Goal: Navigation & Orientation: Find specific page/section

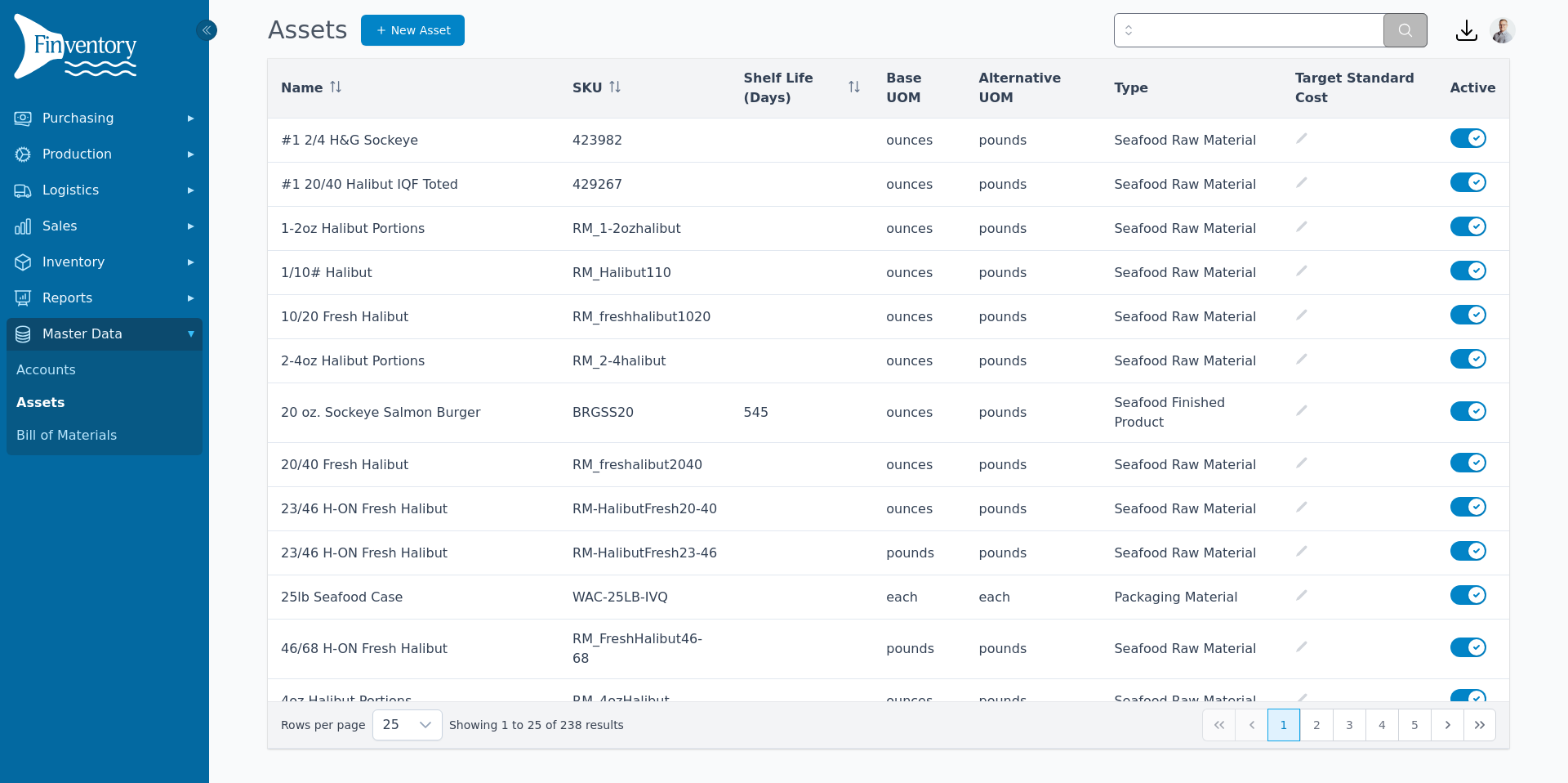
click at [110, 62] on img at bounding box center [78, 49] width 130 height 73
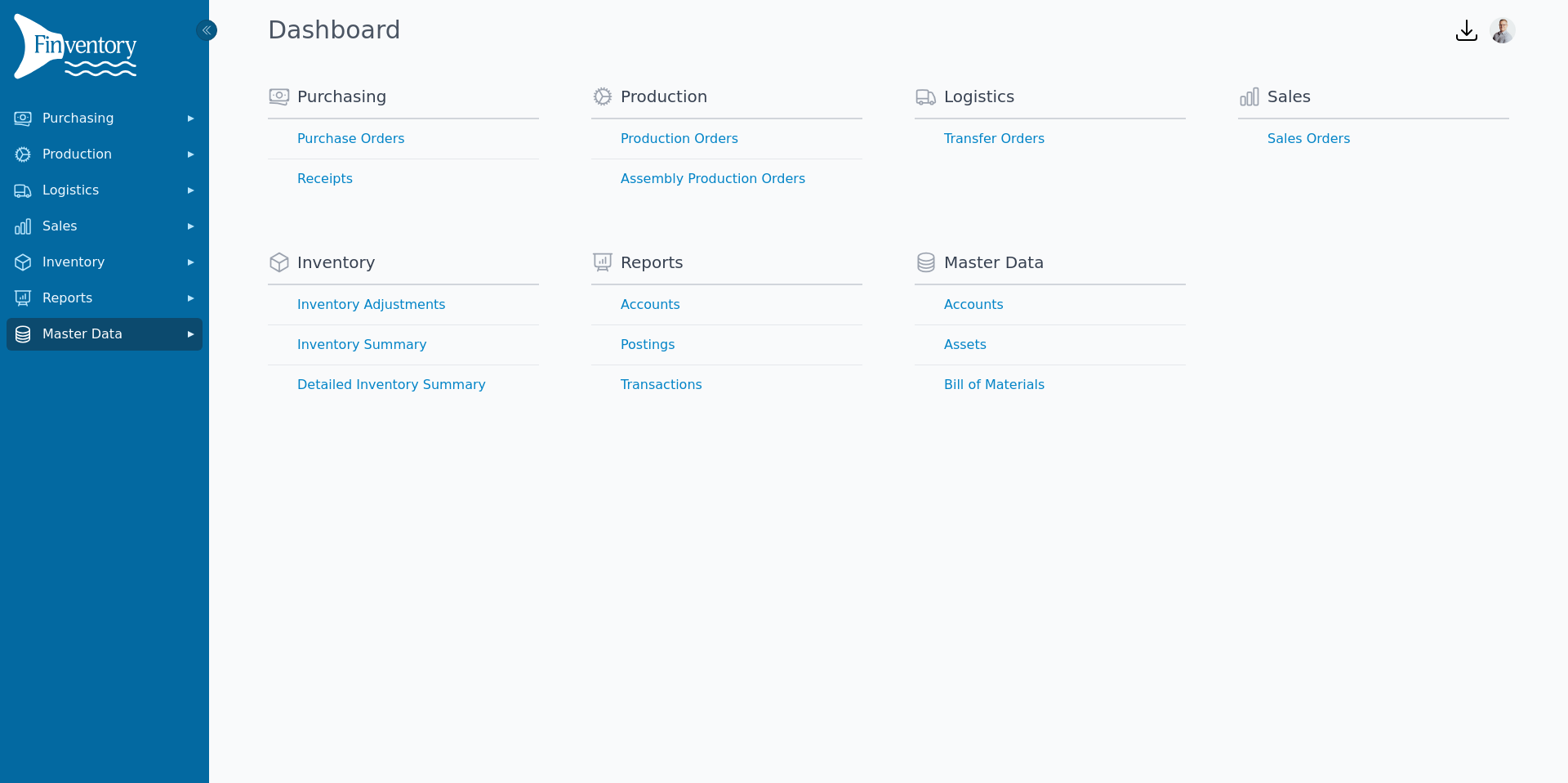
click at [87, 330] on span "Master Data" at bounding box center [107, 334] width 130 height 20
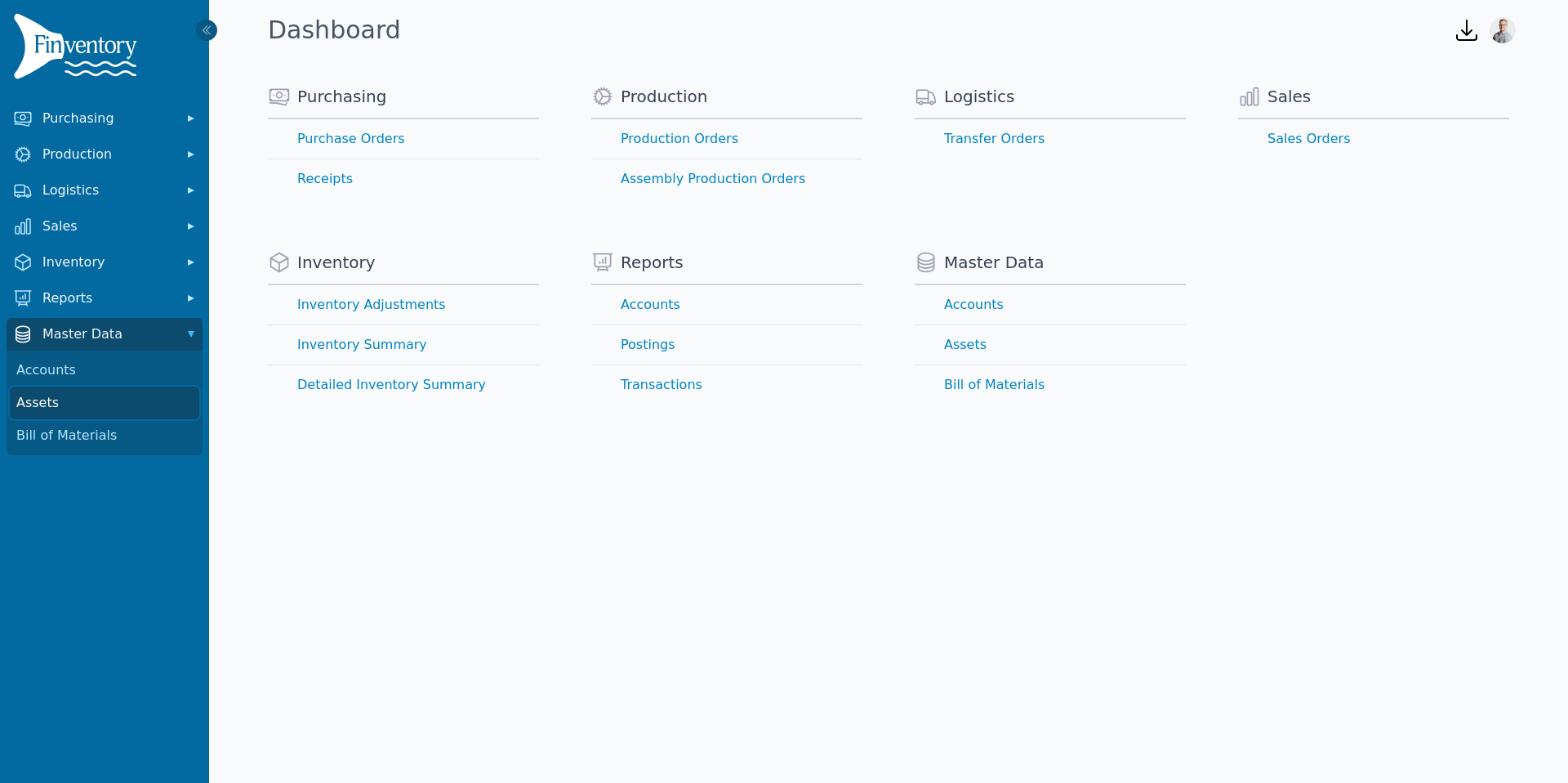
click at [60, 405] on link "Assets" at bounding box center [104, 403] width 190 height 33
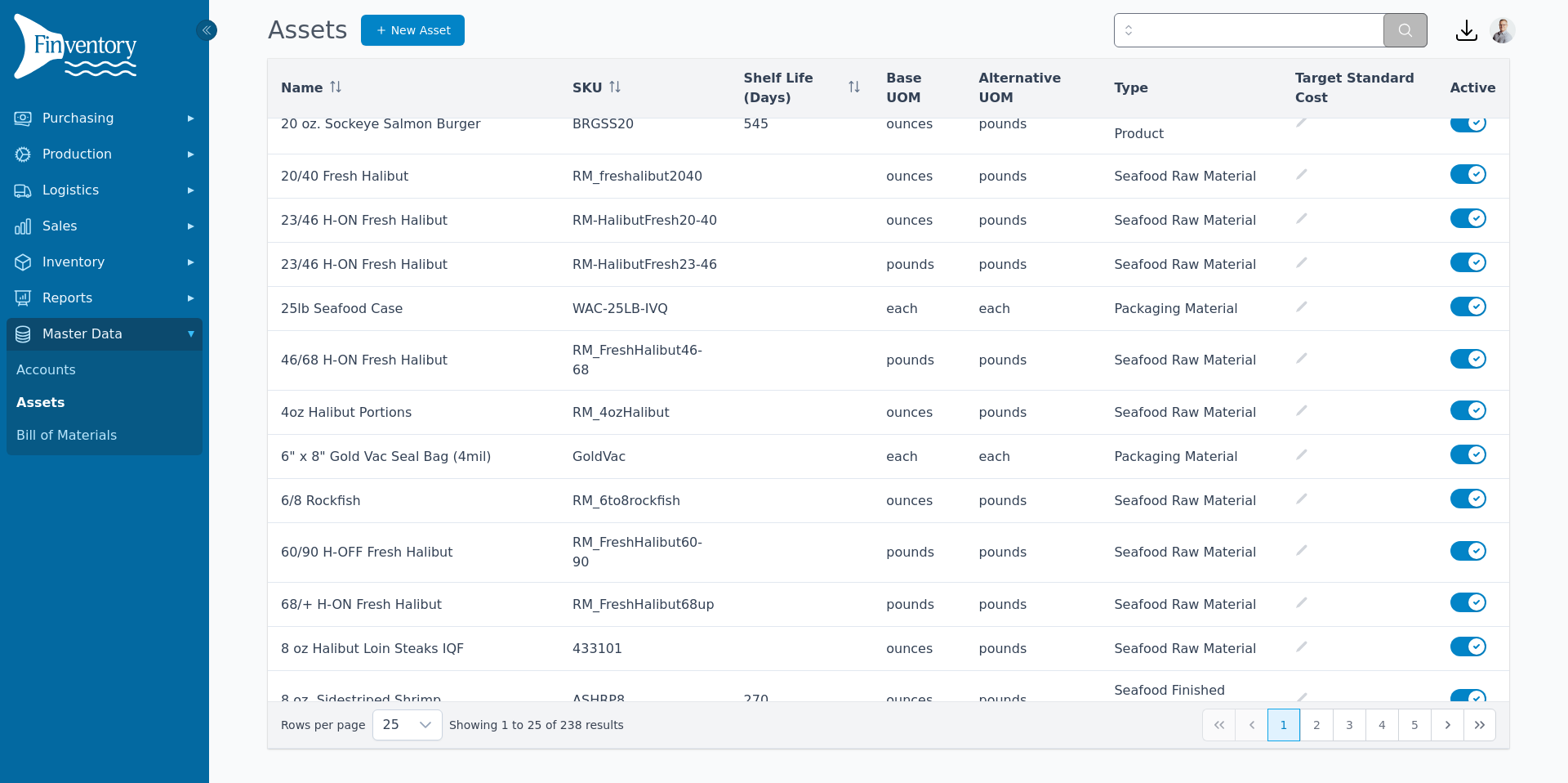
scroll to position [481, 0]
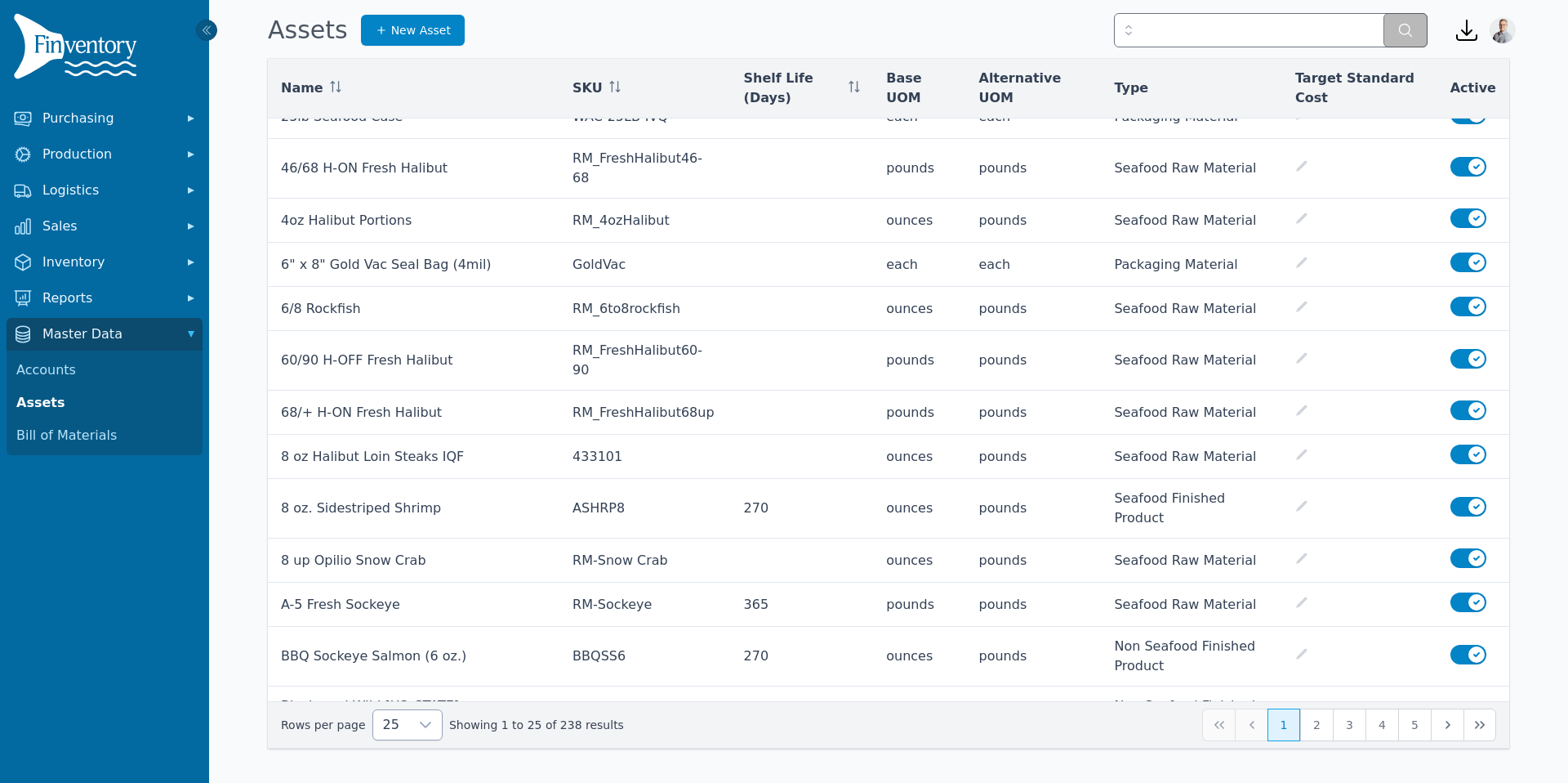
click at [400, 729] on span "25" at bounding box center [392, 725] width 36 height 29
click at [406, 709] on div "25 Showing 1 to 25 of 238 results 1 2 3 4 5" at bounding box center [889, 725] width 1216 height 33
click at [400, 725] on span "25" at bounding box center [392, 725] width 36 height 29
click at [394, 696] on span "250" at bounding box center [392, 687] width 25 height 20
